Goal: Use online tool/utility: Utilize a website feature to perform a specific function

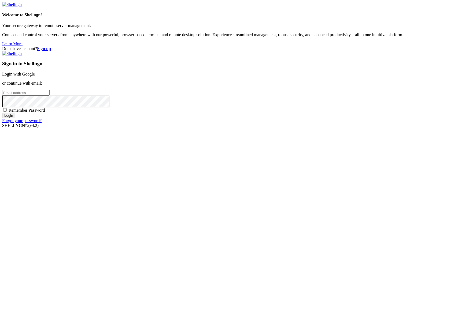
click at [50, 96] on input "email" at bounding box center [25, 93] width 47 height 6
type input "[PERSON_NAME][EMAIL_ADDRESS][DOMAIN_NAME]"
click at [2, 113] on input "Login" at bounding box center [8, 116] width 13 height 6
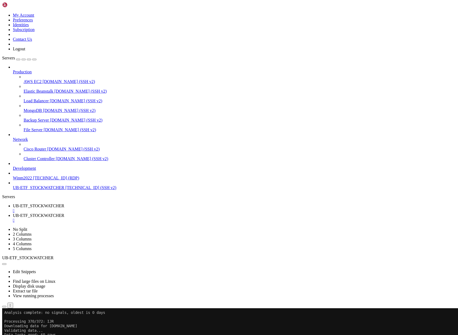
scroll to position [4336, 0]
click at [64, 204] on span "UB-ETF_STOCKWATCHER" at bounding box center [38, 206] width 51 height 5
click at [141, 213] on link "UB-ETF_STOCKWATCHER " at bounding box center [234, 218] width 443 height 10
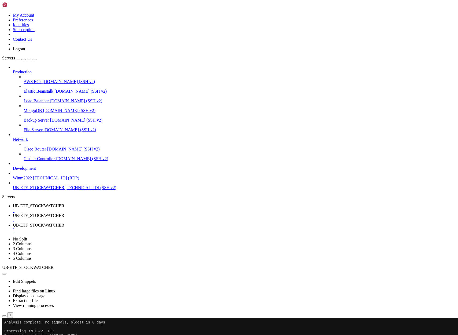
type input "/home/ubuntu"
click at [64, 213] on span "UB-ETF_STOCKWATCHER" at bounding box center [38, 215] width 51 height 5
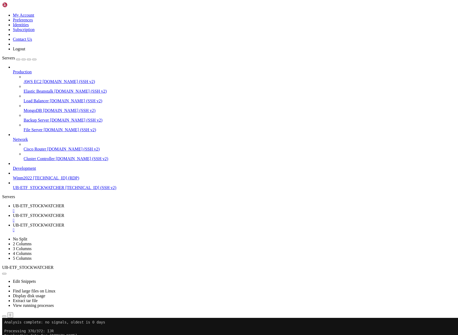
click at [64, 204] on span "UB-ETF_STOCKWATCHER" at bounding box center [38, 206] width 51 height 5
click at [64, 213] on span "UB-ETF_STOCKWATCHER" at bounding box center [38, 215] width 51 height 5
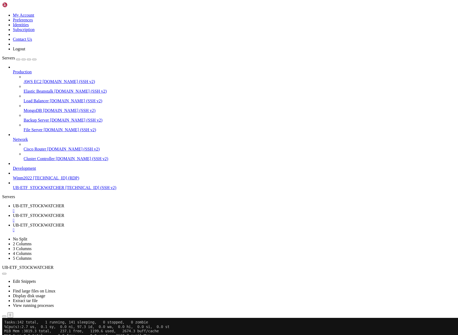
click at [212, 228] on div "" at bounding box center [234, 230] width 443 height 5
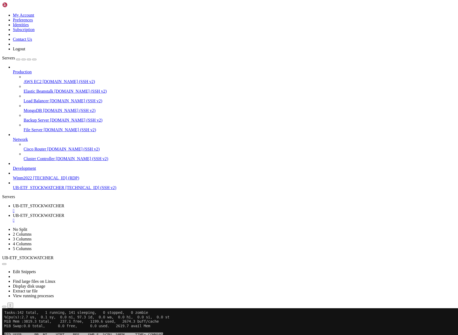
scroll to position [7494, 0]
drag, startPoint x: 117, startPoint y: 444, endPoint x: 5, endPoint y: 413, distance: 115.3
drag, startPoint x: 6, startPoint y: 622, endPoint x: 29, endPoint y: 648, distance: 34.4
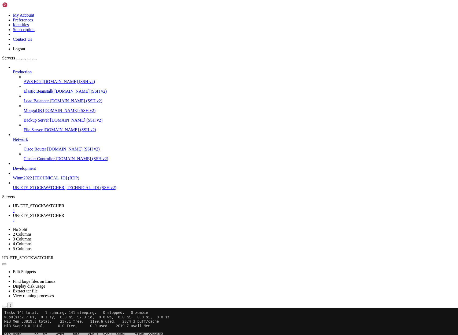
drag, startPoint x: 5, startPoint y: 623, endPoint x: 16, endPoint y: 645, distance: 24.1
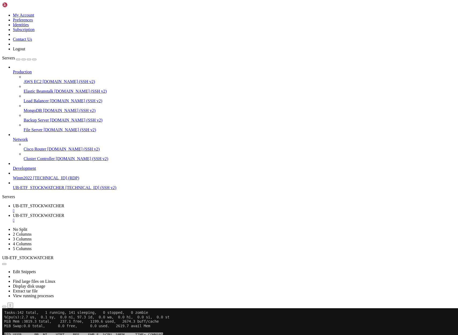
drag, startPoint x: 5, startPoint y: 565, endPoint x: 17, endPoint y: 566, distance: 12.7
copy x-row "[DOMAIN_NAME]"
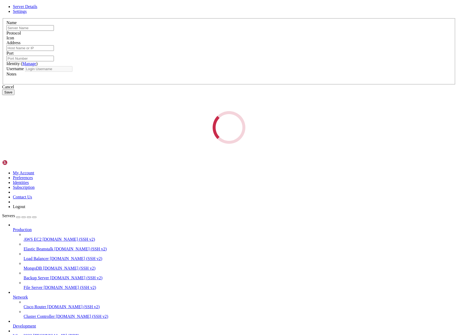
type input "UB-ETF_STOCKWATCHER"
type input "[TECHNICAL_ID]"
type input "22"
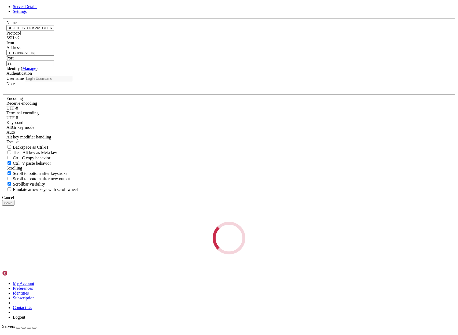
type input "ubuntu"
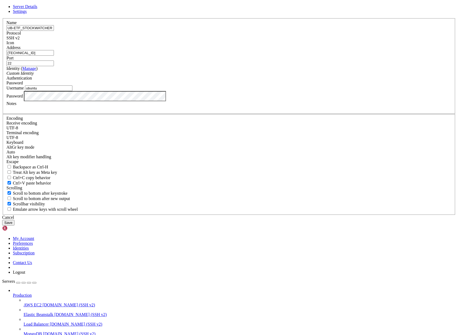
scroll to position [12236, 0]
click at [27, 14] on span "Settings" at bounding box center [20, 11] width 14 height 5
click at [37, 9] on span "Server Details" at bounding box center [25, 6] width 24 height 5
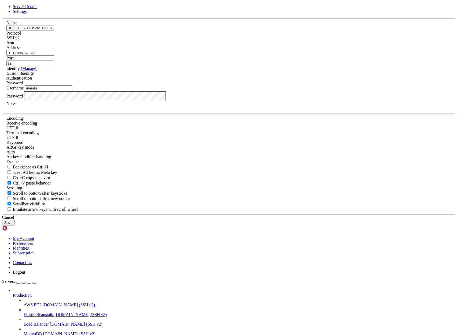
click at [37, 9] on span "Server Details" at bounding box center [25, 6] width 24 height 5
click at [2, 18] on icon at bounding box center [2, 18] width 0 height 0
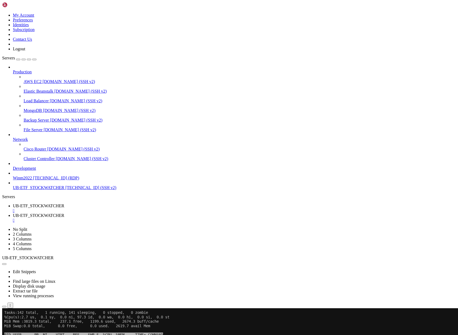
scroll to position [12477, 0]
click at [10, 56] on span "Servers" at bounding box center [8, 58] width 13 height 5
click at [2, 13] on icon at bounding box center [2, 13] width 0 height 0
click at [33, 22] on link "Preferences" at bounding box center [23, 20] width 20 height 5
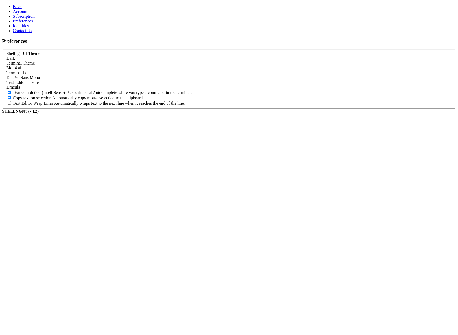
click at [23, 18] on span "Subscription" at bounding box center [24, 16] width 22 height 5
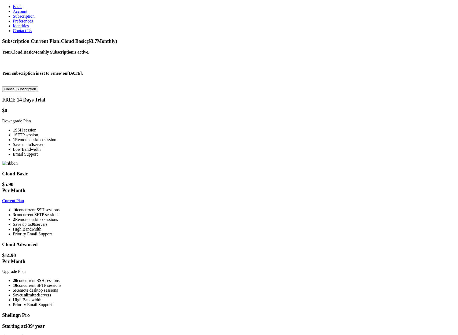
click at [20, 14] on span "Account" at bounding box center [20, 11] width 14 height 5
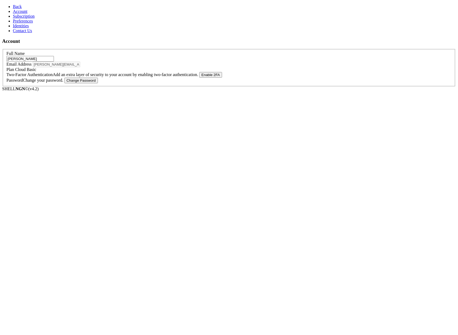
click at [24, 18] on span "Subscription" at bounding box center [24, 16] width 22 height 5
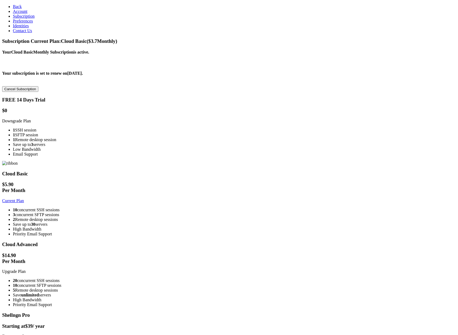
click at [14, 9] on span "Back" at bounding box center [17, 6] width 9 height 5
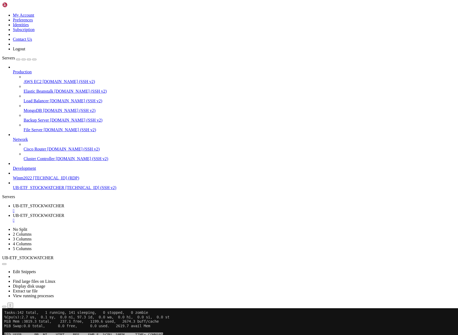
scroll to position [687, 0]
click at [64, 204] on span "UB-ETF_STOCKWATCHER" at bounding box center [38, 206] width 51 height 5
click at [64, 213] on span "UB-ETF_STOCKWATCHER" at bounding box center [38, 215] width 51 height 5
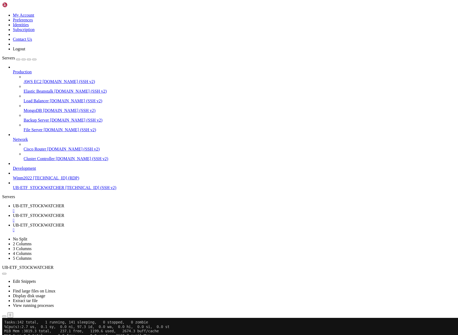
scroll to position [17806, 0]
click at [64, 213] on span "UB-ETF_STOCKWATCHER" at bounding box center [38, 215] width 51 height 5
type input "/home/ubuntu"
click at [64, 204] on span "UB-ETF_STOCKWATCHER" at bounding box center [38, 206] width 51 height 5
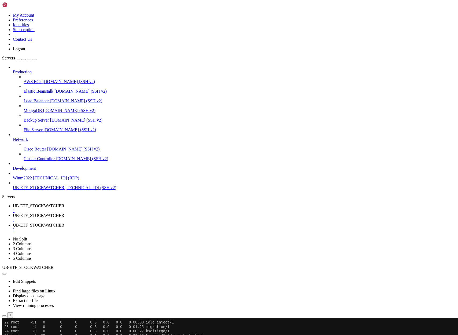
scroll to position [23109, 0]
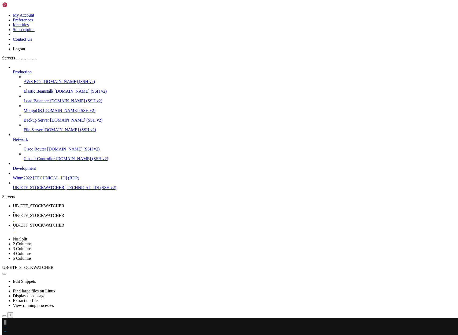
scroll to position [23448, 0]
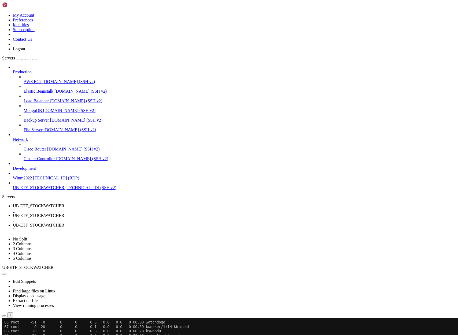
scroll to position [24606, 0]
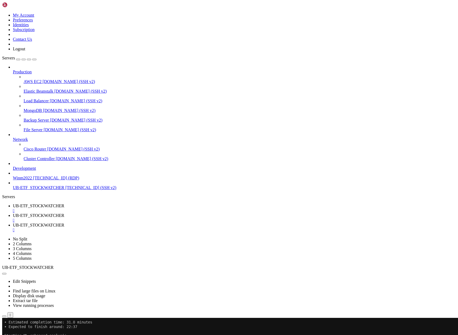
drag, startPoint x: 66, startPoint y: 407, endPoint x: 5, endPoint y: 358, distance: 79.0
click at [64, 213] on span "UB-ETF_STOCKWATCHER" at bounding box center [38, 215] width 51 height 5
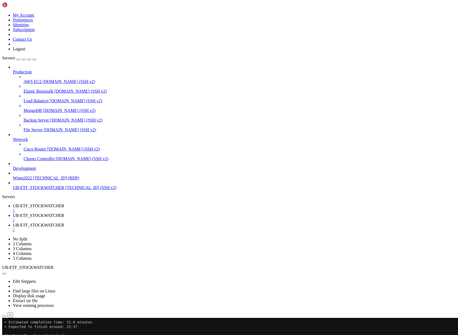
click at [64, 204] on span "UB-ETF_STOCKWATCHER" at bounding box center [38, 206] width 51 height 5
click at [64, 213] on span "UB-ETF_STOCKWATCHER" at bounding box center [38, 215] width 51 height 5
click at [64, 204] on span "UB-ETF_STOCKWATCHER" at bounding box center [38, 206] width 51 height 5
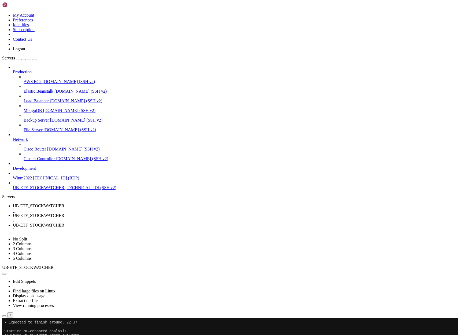
click at [64, 213] on span "UB-ETF_STOCKWATCHER" at bounding box center [38, 215] width 51 height 5
click at [64, 204] on span "UB-ETF_STOCKWATCHER" at bounding box center [38, 206] width 51 height 5
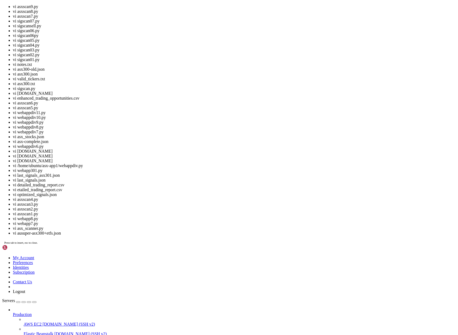
scroll to position [29027, 0]
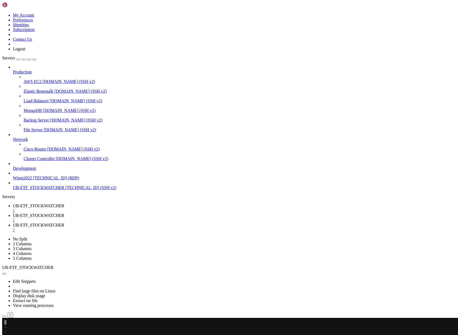
click at [7, 322] on x-row at bounding box center [197, 322] width 386 height 5
drag, startPoint x: 77, startPoint y: 614, endPoint x: 4, endPoint y: 500, distance: 135.4
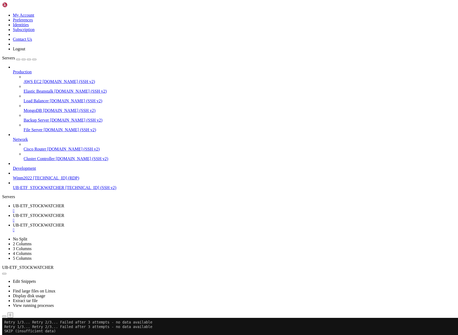
drag, startPoint x: 6, startPoint y: 513, endPoint x: 181, endPoint y: 597, distance: 195.0
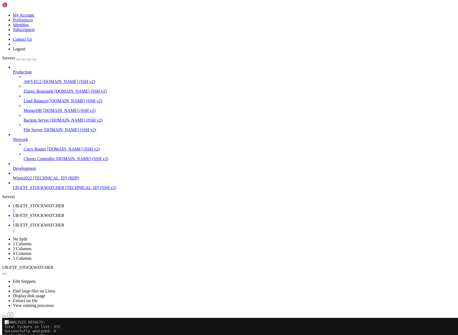
scroll to position [0, 0]
drag, startPoint x: 144, startPoint y: 336, endPoint x: 162, endPoint y: 335, distance: 18.8
click at [162, 335] on x-row "Error loading tickers: [Errno 2] No such file or directory: 'asx_tickers.csv'" at bounding box center [197, 336] width 386 height 5
click at [144, 335] on x-row "Error loading tickers: [Errno 2] No such file or directory: 'asx_tickers.csv'" at bounding box center [197, 336] width 386 height 5
drag, startPoint x: 143, startPoint y: 337, endPoint x: 176, endPoint y: 337, distance: 33.2
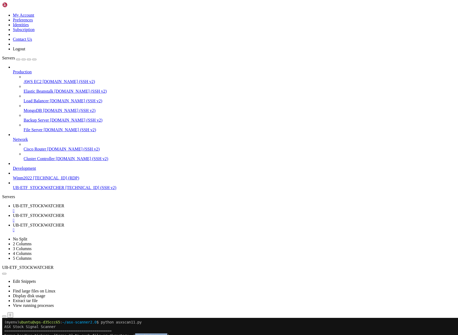
click at [176, 335] on x-row "Error loading tickers: [Errno 2] No such file or directory: 'asx_tickers.csv'" at bounding box center [197, 336] width 386 height 5
